Goal: Check status: Check status

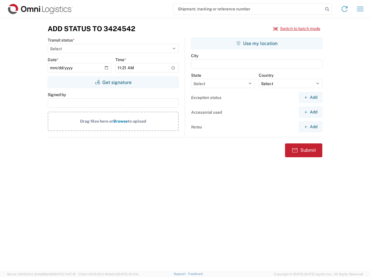
click at [248, 9] on input "search" at bounding box center [248, 8] width 150 height 11
click at [327, 9] on icon at bounding box center [327, 9] width 8 height 8
click at [344, 9] on icon at bounding box center [344, 8] width 9 height 9
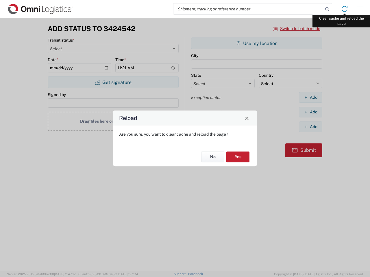
click at [360, 9] on div "Reload Are you sure, you want to clear cache and reload the page? No Yes" at bounding box center [185, 138] width 370 height 277
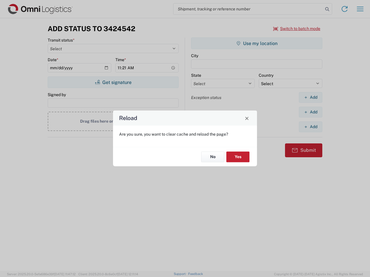
click at [297, 29] on div "Reload Are you sure, you want to clear cache and reload the page? No Yes" at bounding box center [185, 138] width 370 height 277
click at [113, 82] on div "Reload Are you sure, you want to clear cache and reload the page? No Yes" at bounding box center [185, 138] width 370 height 277
click at [257, 43] on div "Reload Are you sure, you want to clear cache and reload the page? No Yes" at bounding box center [185, 138] width 370 height 277
click at [310, 97] on div "Reload Are you sure, you want to clear cache and reload the page? No Yes" at bounding box center [185, 138] width 370 height 277
click at [310, 112] on div "Reload Are you sure, you want to clear cache and reload the page? No Yes" at bounding box center [185, 138] width 370 height 277
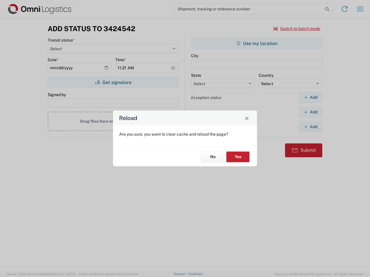
click at [310, 127] on div "Reload Are you sure, you want to clear cache and reload the page? No Yes" at bounding box center [185, 138] width 370 height 277
